Goal: Task Accomplishment & Management: Manage account settings

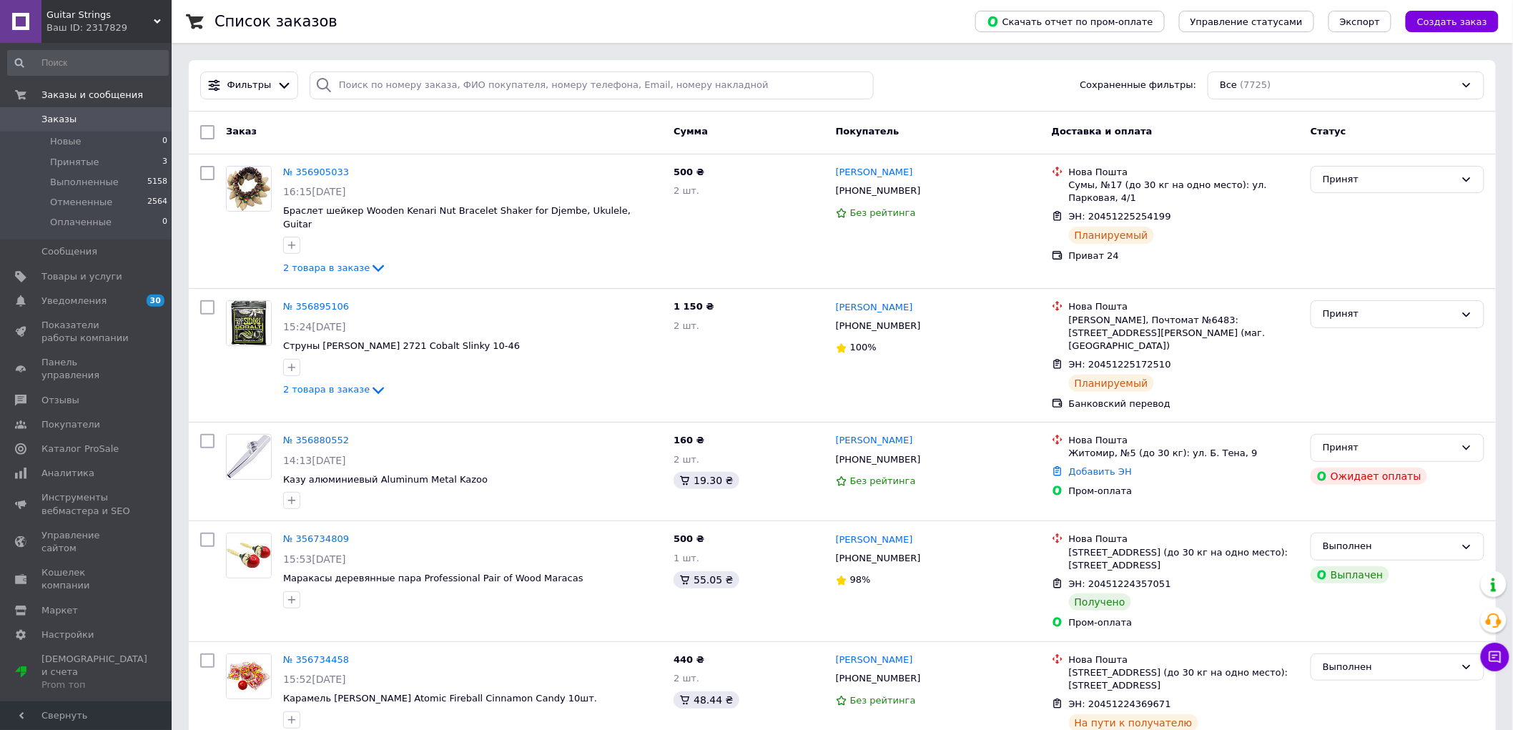
click at [54, 117] on span "Заказы" at bounding box center [58, 119] width 35 height 13
